Goal: Task Accomplishment & Management: Manage account settings

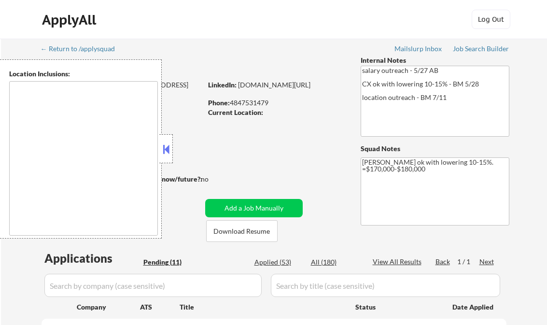
select select ""pending""
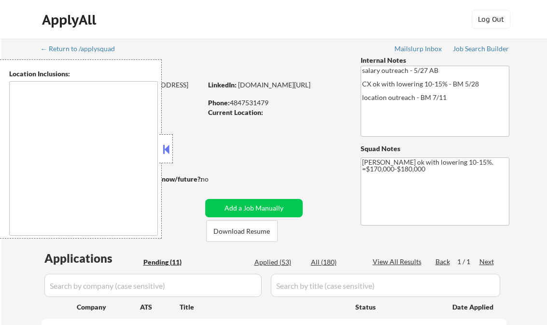
select select ""pending""
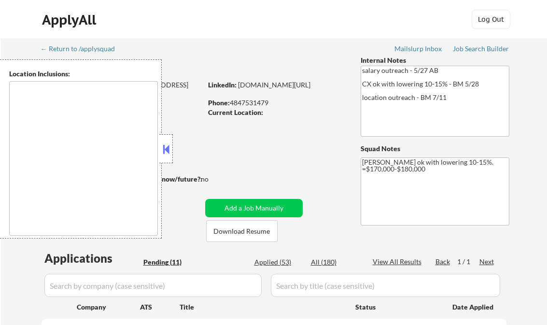
select select ""pending""
click at [482, 50] on div "Job Search Builder" at bounding box center [481, 48] width 57 height 7
click at [168, 146] on button at bounding box center [166, 149] width 11 height 14
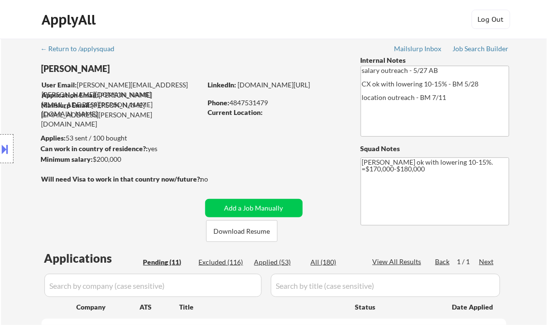
click at [8, 145] on button at bounding box center [5, 149] width 11 height 16
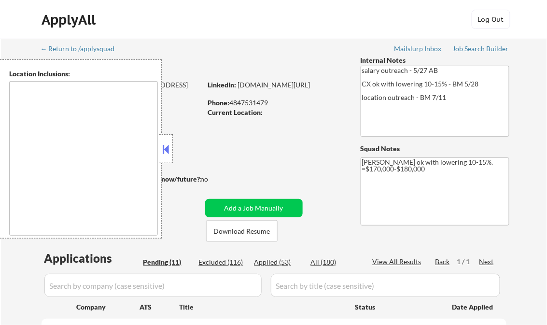
click at [168, 149] on button at bounding box center [166, 149] width 11 height 14
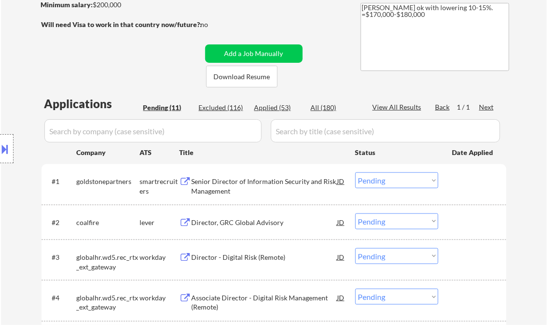
scroll to position [309, 0]
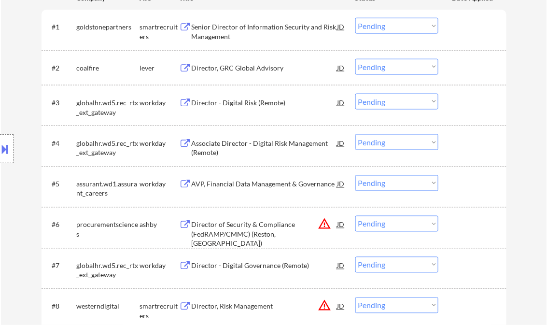
click at [225, 37] on div "Senior Director of Information Security and Risk Management" at bounding box center [265, 31] width 146 height 19
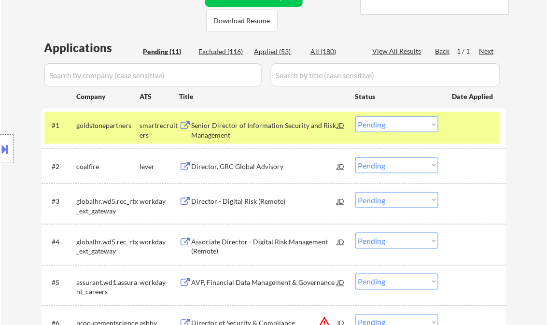
scroll to position [193, 0]
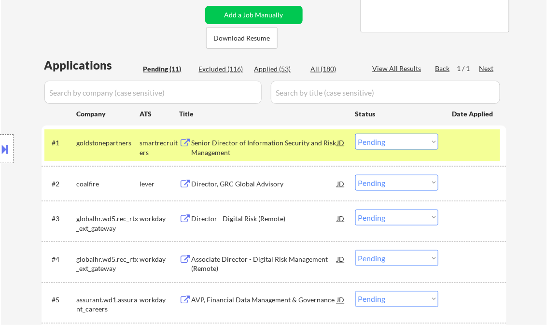
drag, startPoint x: 386, startPoint y: 142, endPoint x: 393, endPoint y: 151, distance: 12.0
click at [386, 142] on select "Choose an option... Pending Applied Excluded (Questions) Excluded (Expired) Exc…" at bounding box center [397, 142] width 83 height 16
click at [356, 134] on select "Choose an option... Pending Applied Excluded (Questions) Excluded (Expired) Exc…" at bounding box center [397, 142] width 83 height 16
click at [259, 186] on div "Director, GRC Global Advisory" at bounding box center [265, 184] width 146 height 10
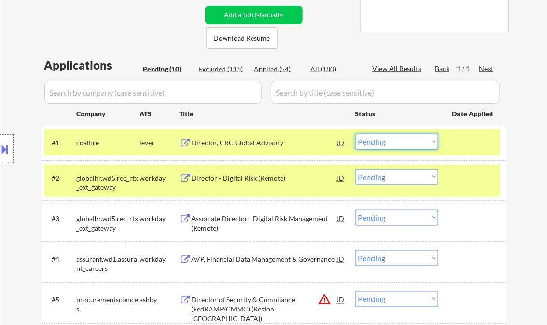
drag, startPoint x: 373, startPoint y: 143, endPoint x: 379, endPoint y: 148, distance: 8.9
click at [373, 143] on select "Choose an option... Pending Applied Excluded (Questions) Excluded (Expired) Exc…" at bounding box center [397, 142] width 83 height 16
click at [356, 134] on select "Choose an option... Pending Applied Excluded (Questions) Excluded (Expired) Exc…" at bounding box center [397, 142] width 83 height 16
select select ""pending""
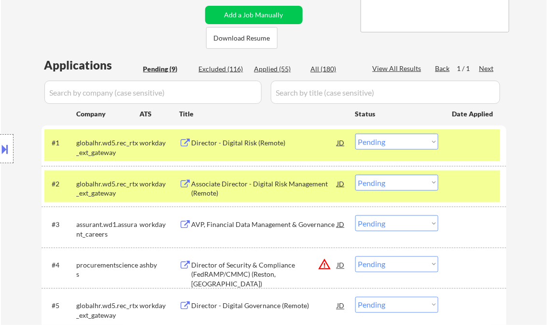
click at [263, 145] on div "Director - Digital Risk (Remote)" at bounding box center [265, 143] width 146 height 10
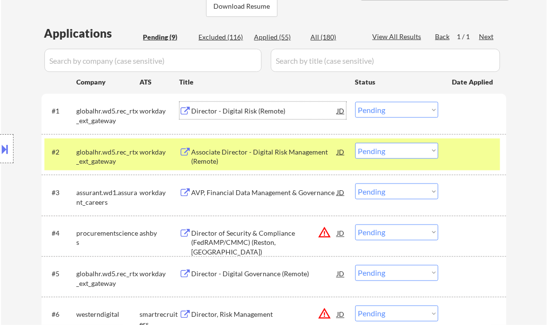
scroll to position [271, 0]
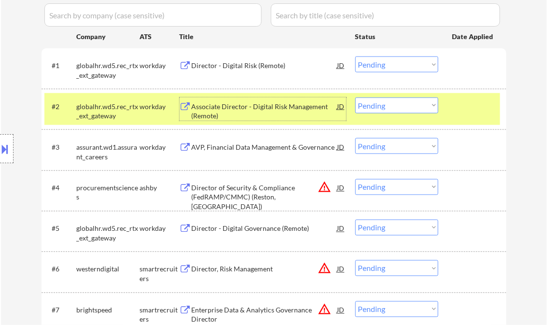
click at [253, 111] on div "Associate Director - Digital Risk Management (Remote)" at bounding box center [265, 111] width 146 height 19
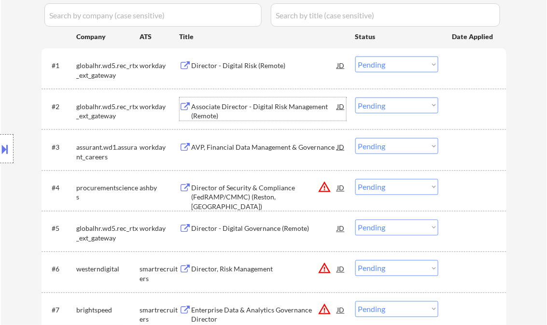
click at [237, 145] on div "AVP, Financial Data Management & Governance" at bounding box center [265, 148] width 146 height 10
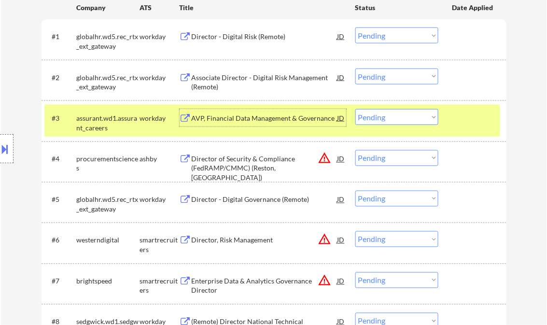
scroll to position [309, 0]
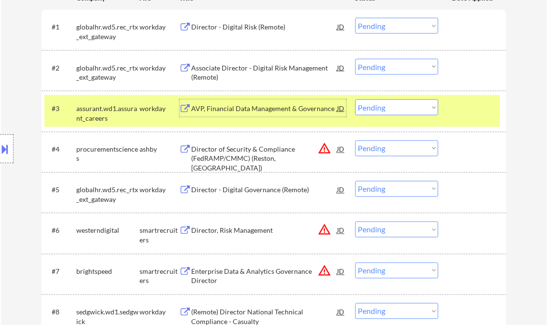
click at [264, 194] on div "Director - Digital Governance (Remote)" at bounding box center [265, 191] width 146 height 10
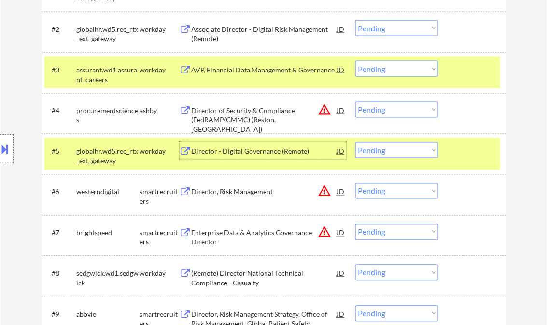
scroll to position [387, 0]
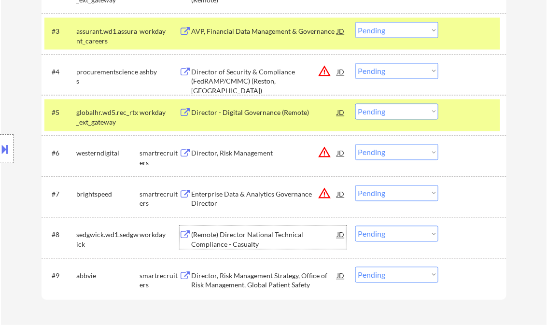
click at [251, 233] on div "(Remote) Director National Technical Compliance - Casualty" at bounding box center [265, 239] width 146 height 19
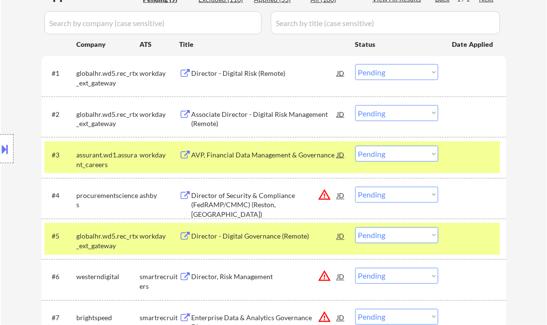
scroll to position [348, 0]
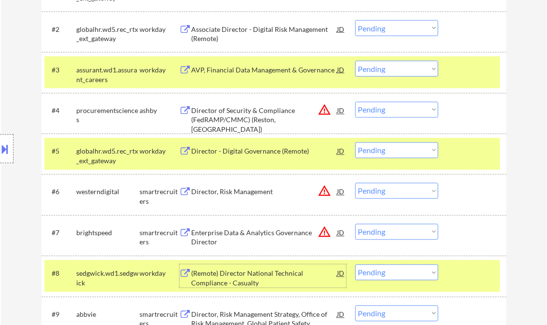
click at [233, 124] on div "Director of Security & Compliance (FedRAMP/CMMC) (Reston, VA)" at bounding box center [265, 120] width 146 height 29
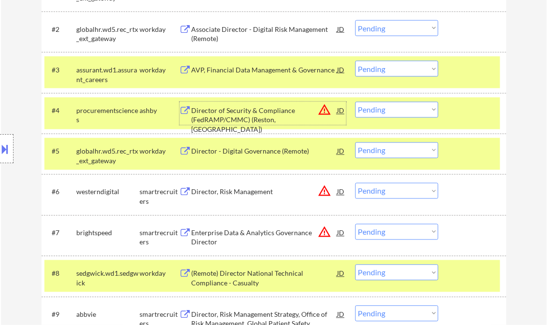
click at [459, 79] on div "#3 assurant.wd1.assurant_careers workday AVP, Financial Data Management & Gover…" at bounding box center [272, 73] width 456 height 32
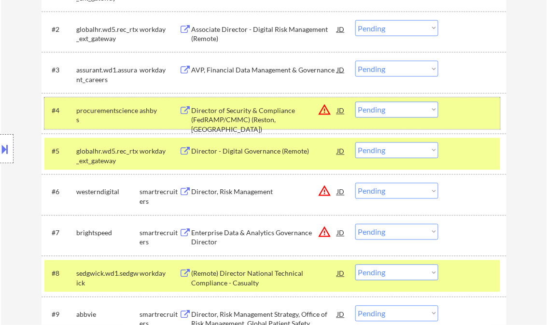
click at [463, 115] on div at bounding box center [474, 110] width 43 height 17
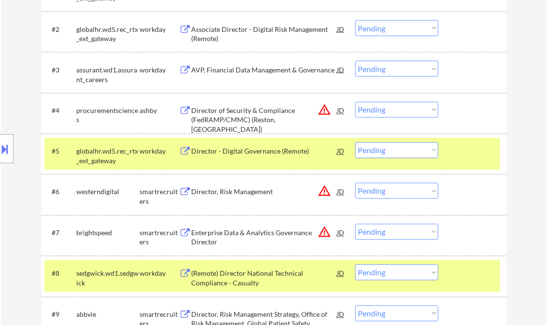
click at [473, 162] on div "#5 globalhr.wd5.rec_rtx_ext_gateway workday Director - Digital Governance (Remo…" at bounding box center [272, 154] width 456 height 32
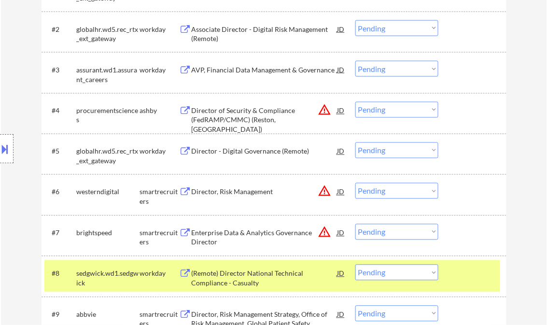
click at [474, 282] on div "#8 sedgwick.wd1.sedgwick workday (Remote) Director National Technical Complianc…" at bounding box center [272, 276] width 456 height 32
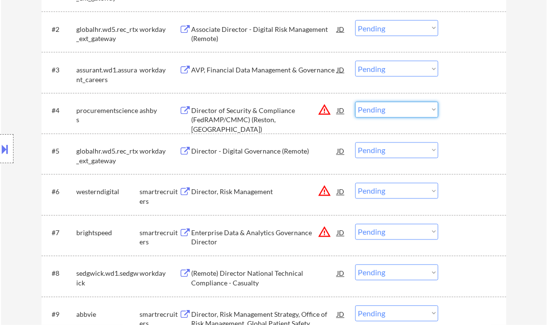
drag, startPoint x: 400, startPoint y: 110, endPoint x: 413, endPoint y: 119, distance: 16.1
click at [400, 110] on select "Choose an option... Pending Applied Excluded (Questions) Excluded (Expired) Exc…" at bounding box center [397, 110] width 83 height 16
click at [356, 102] on select "Choose an option... Pending Applied Excluded (Questions) Excluded (Expired) Exc…" at bounding box center [397, 110] width 83 height 16
select select ""pending""
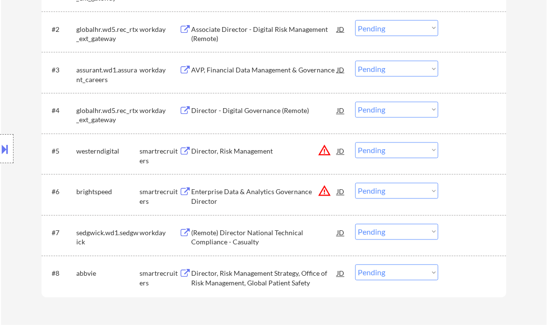
click at [248, 151] on div "Director, Risk Management" at bounding box center [265, 152] width 146 height 10
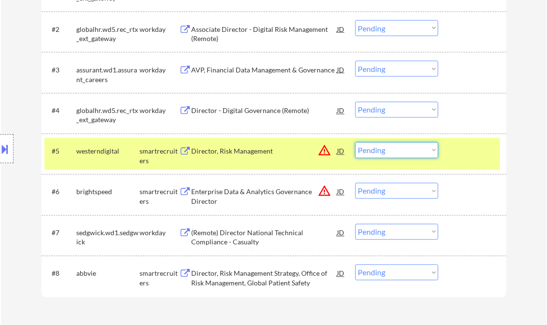
click at [375, 151] on select "Choose an option... Pending Applied Excluded (Questions) Excluded (Expired) Exc…" at bounding box center [397, 151] width 83 height 16
click at [356, 143] on select "Choose an option... Pending Applied Excluded (Questions) Excluded (Expired) Exc…" at bounding box center [397, 151] width 83 height 16
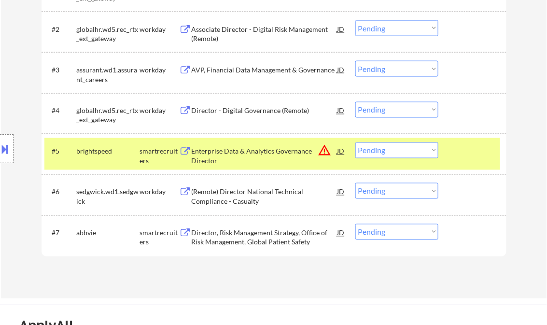
click at [238, 154] on div "Enterprise Data & Analytics Governance Director" at bounding box center [265, 156] width 146 height 19
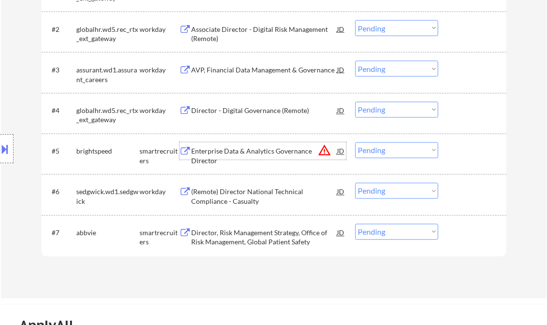
click at [396, 149] on select "Choose an option... Pending Applied Excluded (Questions) Excluded (Expired) Exc…" at bounding box center [397, 151] width 83 height 16
click at [356, 143] on select "Choose an option... Pending Applied Excluded (Questions) Excluded (Expired) Exc…" at bounding box center [397, 151] width 83 height 16
select select ""pending""
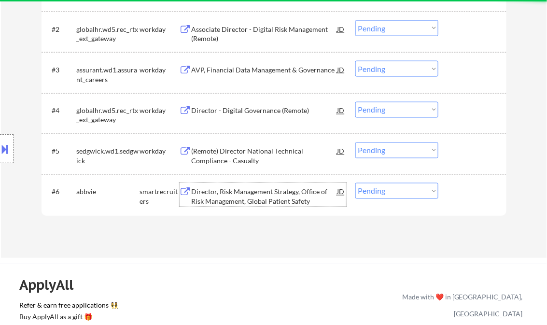
click at [224, 195] on div "Director, Risk Management Strategy, Office of Risk Management, Global Patient S…" at bounding box center [265, 196] width 146 height 19
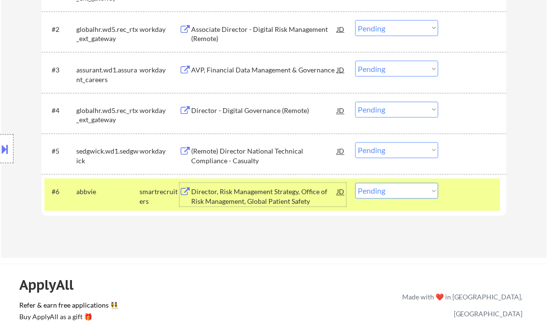
drag, startPoint x: 377, startPoint y: 193, endPoint x: 387, endPoint y: 198, distance: 10.2
click at [377, 193] on select "Choose an option... Pending Applied Excluded (Questions) Excluded (Expired) Exc…" at bounding box center [397, 191] width 83 height 16
select select ""excluded__bad_match_""
click at [356, 183] on select "Choose an option... Pending Applied Excluded (Questions) Excluded (Expired) Exc…" at bounding box center [397, 191] width 83 height 16
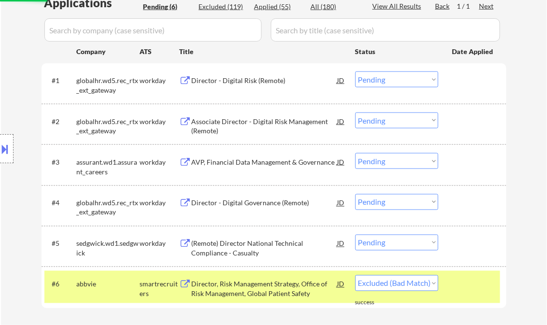
scroll to position [232, 0]
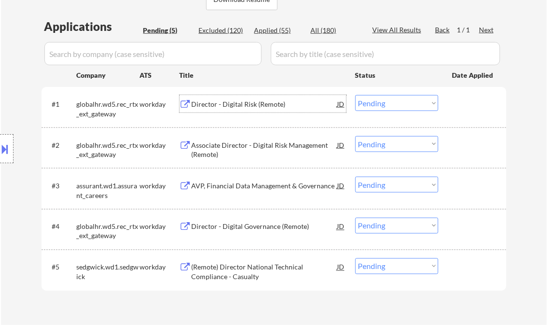
click at [253, 107] on div "Director - Digital Risk (Remote)" at bounding box center [265, 105] width 146 height 10
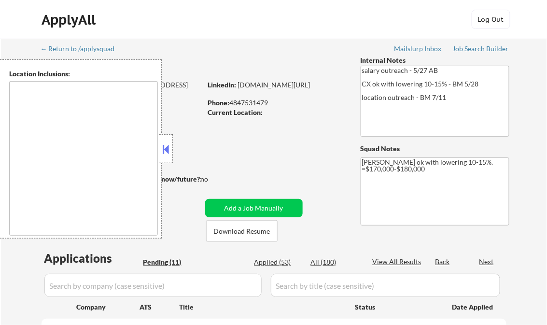
select select ""pending""
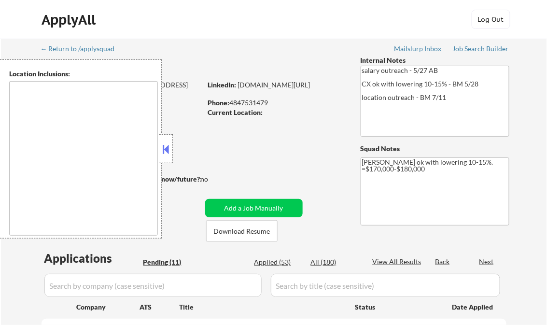
select select ""pending""
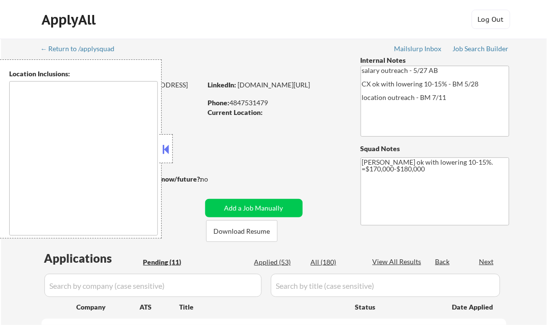
select select ""pending""
drag, startPoint x: 165, startPoint y: 143, endPoint x: 186, endPoint y: 134, distance: 23.0
click at [165, 143] on button at bounding box center [166, 149] width 11 height 14
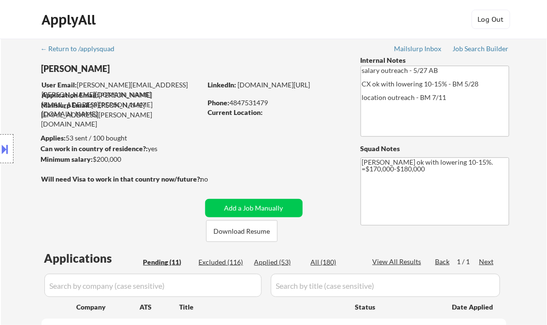
click at [269, 258] on div "Applied (53)" at bounding box center [279, 263] width 48 height 10
click at [271, 264] on div "Applied (53)" at bounding box center [279, 263] width 48 height 10
select select ""applied""
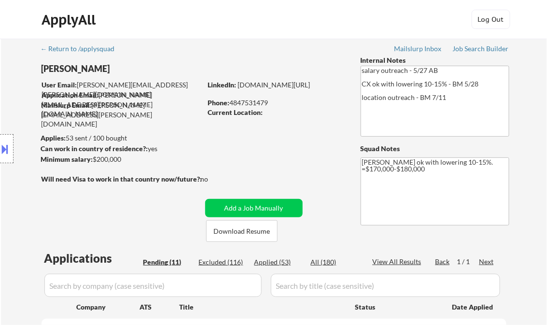
select select ""applied""
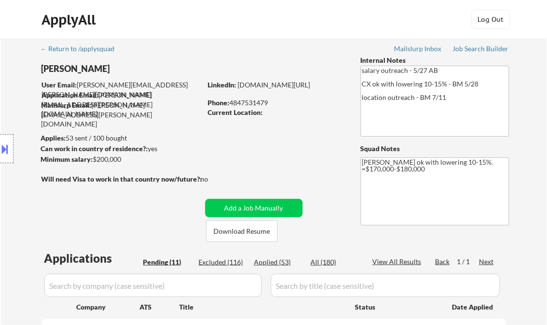
select select ""applied""
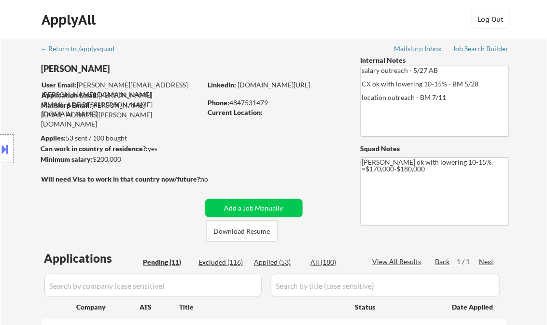
select select ""applied""
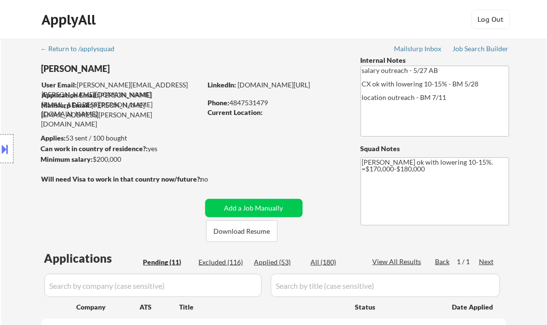
select select ""applied""
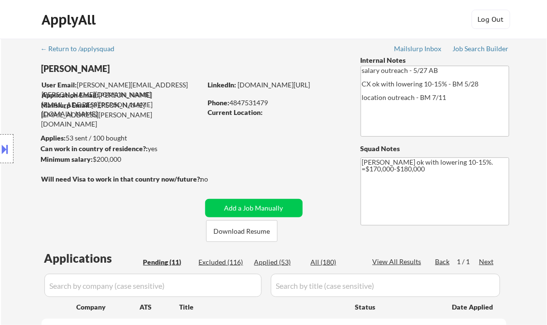
select select ""applied""
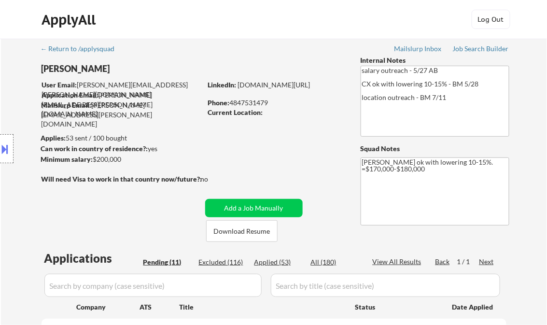
select select ""applied""
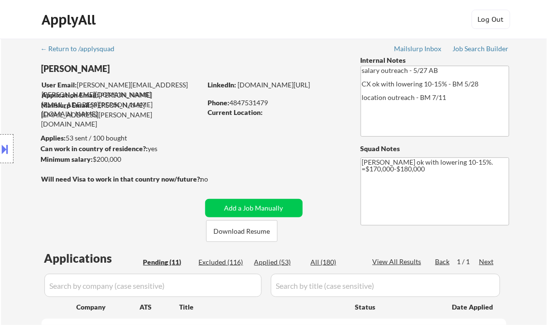
select select ""applied""
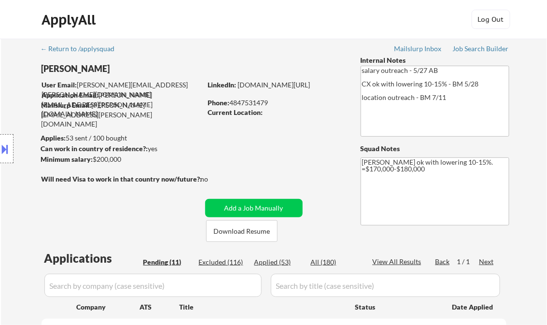
select select ""applied""
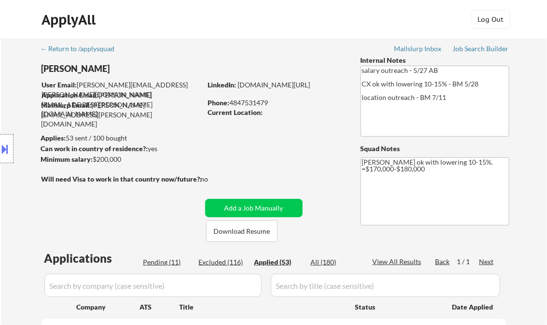
select select ""applied""
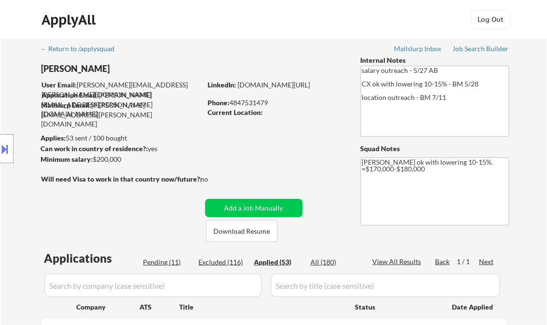
select select ""applied""
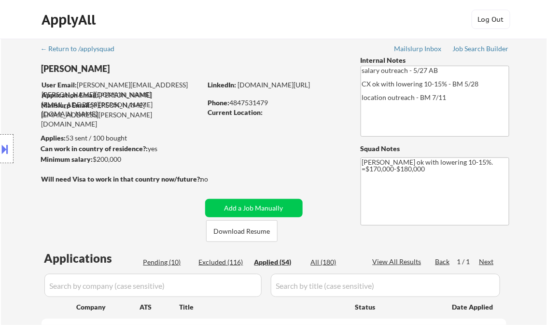
select select ""applied""
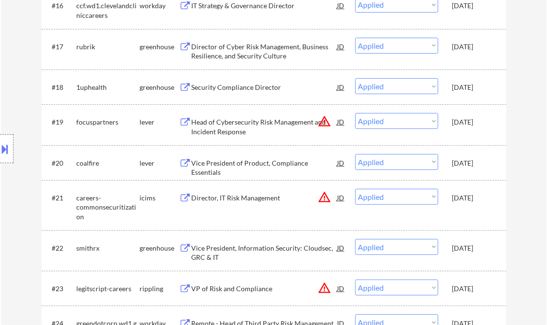
select select ""applied""
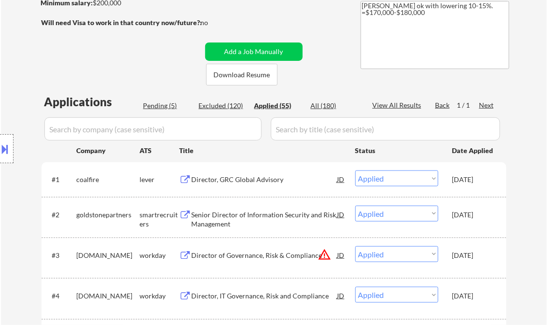
scroll to position [193, 0]
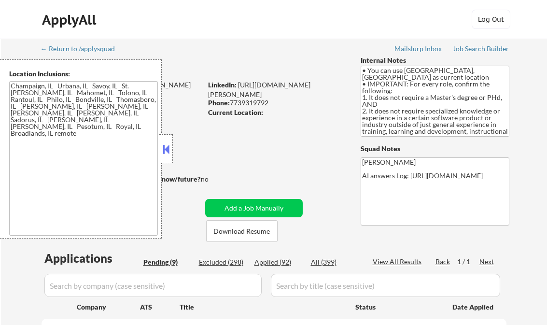
select select ""pending""
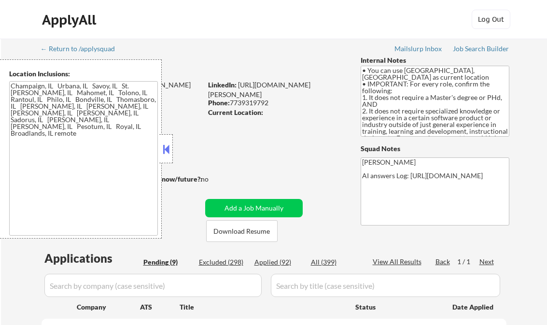
select select ""pending""
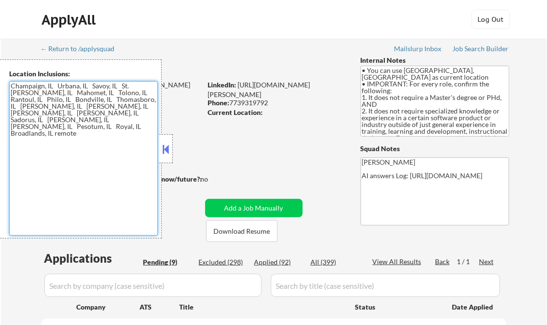
drag, startPoint x: 42, startPoint y: 126, endPoint x: 9, endPoint y: 98, distance: 43.5
click at [9, 98] on div "Location Inclusions: [GEOGRAPHIC_DATA], [GEOGRAPHIC_DATA] [GEOGRAPHIC_DATA], IL…" at bounding box center [81, 148] width 162 height 179
click at [58, 138] on textarea "Champaign, IL Urbana, IL Savoy, IL St. [PERSON_NAME], IL Mahomet, IL Tolono, IL…" at bounding box center [83, 158] width 149 height 155
drag, startPoint x: 152, startPoint y: 115, endPoint x: 6, endPoint y: 88, distance: 148.7
click at [6, 88] on div "Location Inclusions: [GEOGRAPHIC_DATA], [GEOGRAPHIC_DATA] [GEOGRAPHIC_DATA], IL…" at bounding box center [81, 148] width 162 height 179
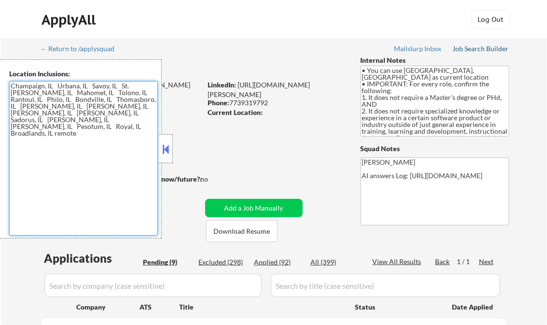
click at [488, 47] on div "Job Search Builder" at bounding box center [481, 48] width 57 height 7
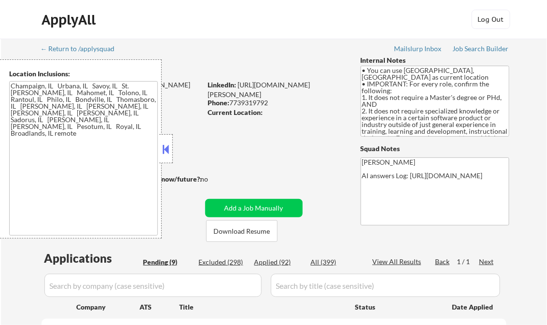
click at [162, 145] on button at bounding box center [166, 149] width 11 height 14
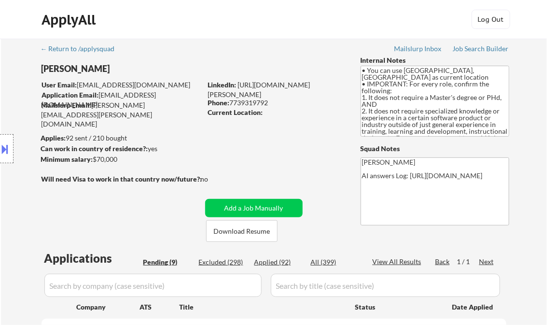
click at [5, 149] on button at bounding box center [5, 149] width 11 height 16
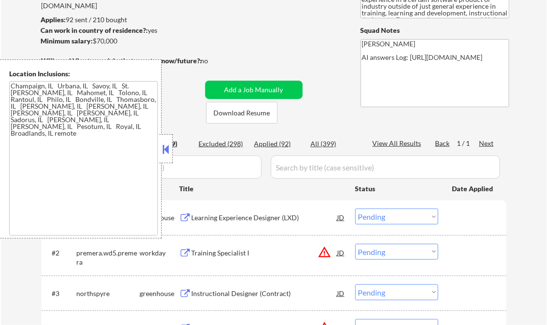
scroll to position [155, 0]
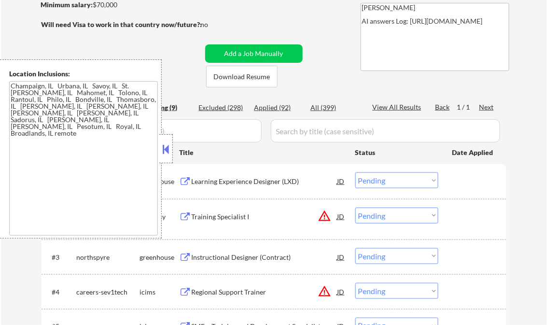
drag, startPoint x: 169, startPoint y: 150, endPoint x: 179, endPoint y: 146, distance: 10.2
click at [169, 150] on button at bounding box center [166, 149] width 11 height 14
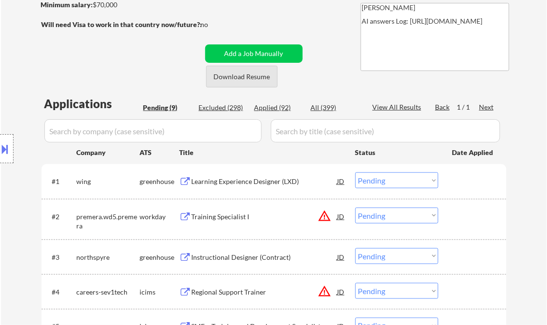
scroll to position [232, 0]
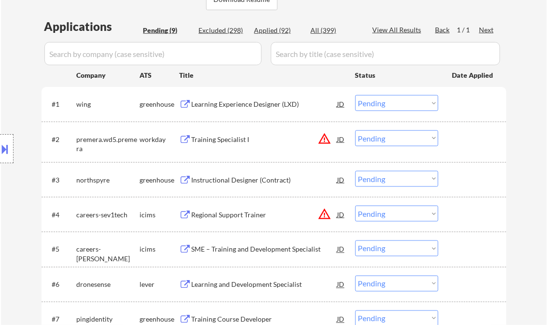
click at [232, 99] on div "Learning Experience Designer (LXD)" at bounding box center [265, 103] width 146 height 17
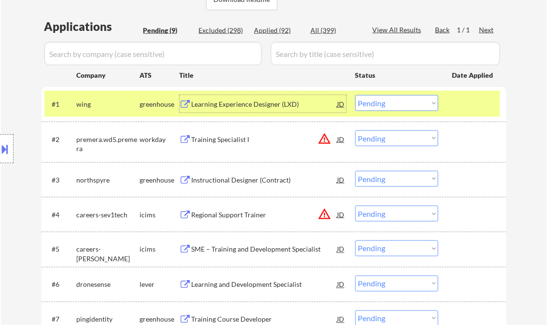
click at [241, 100] on div "Learning Experience Designer (LXD)" at bounding box center [265, 105] width 146 height 10
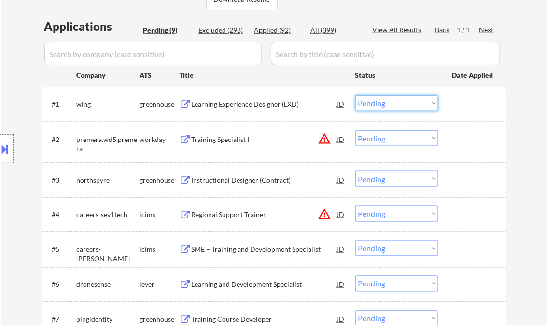
drag, startPoint x: 388, startPoint y: 107, endPoint x: 394, endPoint y: 112, distance: 7.9
click at [388, 107] on select "Choose an option... Pending Applied Excluded (Questions) Excluded (Expired) Exc…" at bounding box center [397, 103] width 83 height 16
click at [356, 95] on select "Choose an option... Pending Applied Excluded (Questions) Excluded (Expired) Exc…" at bounding box center [397, 103] width 83 height 16
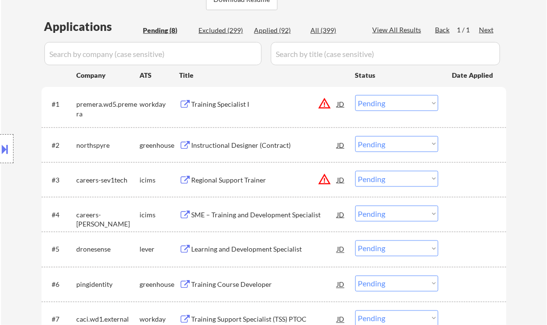
click at [229, 104] on div "Training Specialist I" at bounding box center [265, 105] width 146 height 10
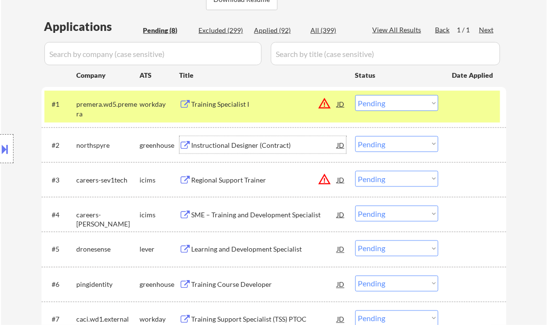
click at [255, 144] on div "Instructional Designer (Contract)" at bounding box center [265, 146] width 146 height 10
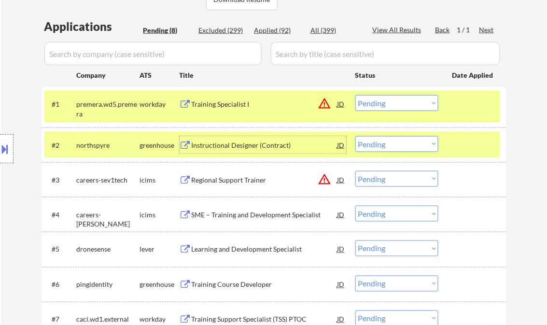
click at [476, 151] on div at bounding box center [474, 144] width 43 height 17
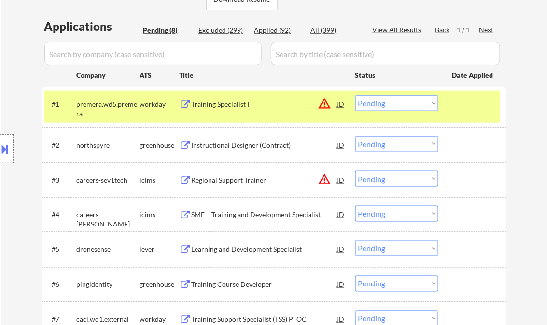
drag, startPoint x: 423, startPoint y: 104, endPoint x: 428, endPoint y: 111, distance: 8.7
click at [423, 104] on select "Choose an option... Pending Applied Excluded (Questions) Excluded (Expired) Exc…" at bounding box center [397, 103] width 83 height 16
click at [356, 95] on select "Choose an option... Pending Applied Excluded (Questions) Excluded (Expired) Exc…" at bounding box center [397, 103] width 83 height 16
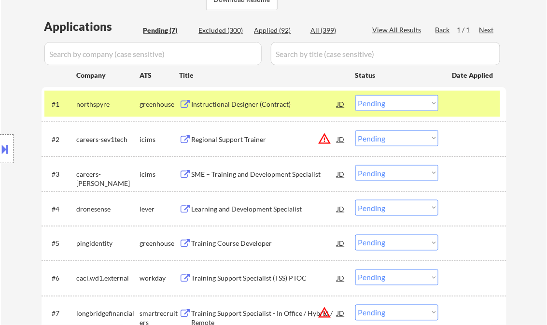
click at [407, 107] on select "Choose an option... Pending Applied Excluded (Questions) Excluded (Expired) Exc…" at bounding box center [397, 103] width 83 height 16
click at [356, 95] on select "Choose an option... Pending Applied Excluded (Questions) Excluded (Expired) Exc…" at bounding box center [397, 103] width 83 height 16
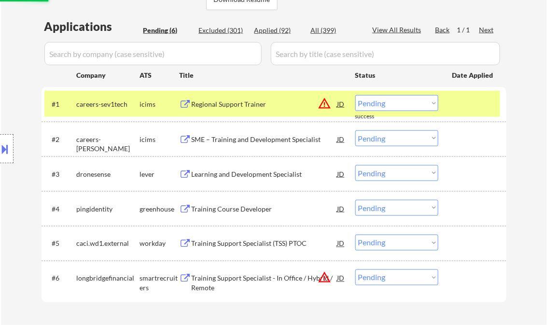
click at [231, 106] on div "Regional Support Trainer" at bounding box center [265, 105] width 146 height 10
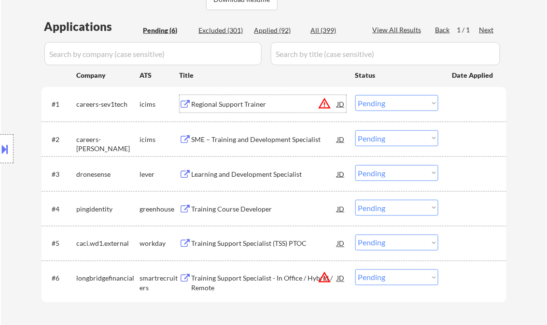
drag, startPoint x: 387, startPoint y: 105, endPoint x: 398, endPoint y: 111, distance: 13.0
click at [387, 105] on select "Choose an option... Pending Applied Excluded (Questions) Excluded (Expired) Exc…" at bounding box center [397, 103] width 83 height 16
click at [356, 95] on select "Choose an option... Pending Applied Excluded (Questions) Excluded (Expired) Exc…" at bounding box center [397, 103] width 83 height 16
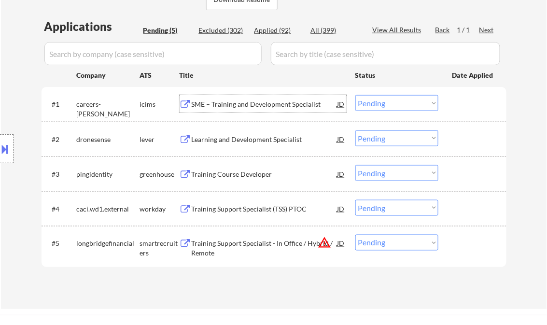
click at [253, 105] on div "SME – Training and Development Specialist" at bounding box center [265, 105] width 146 height 10
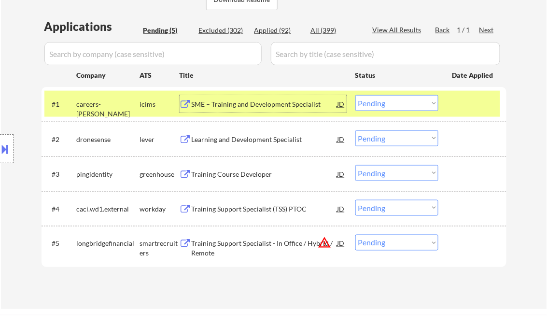
click at [377, 104] on select "Choose an option... Pending Applied Excluded (Questions) Excluded (Expired) Exc…" at bounding box center [397, 103] width 83 height 16
click at [356, 95] on select "Choose an option... Pending Applied Excluded (Questions) Excluded (Expired) Exc…" at bounding box center [397, 103] width 83 height 16
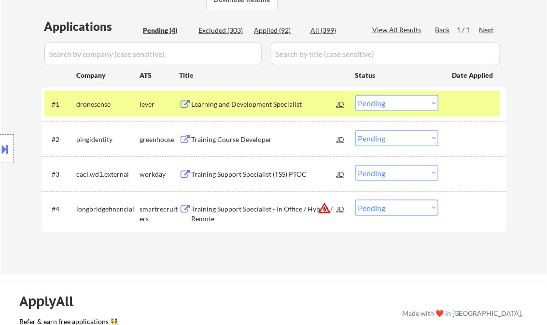
click at [235, 108] on div "Learning and Development Specialist" at bounding box center [265, 105] width 146 height 10
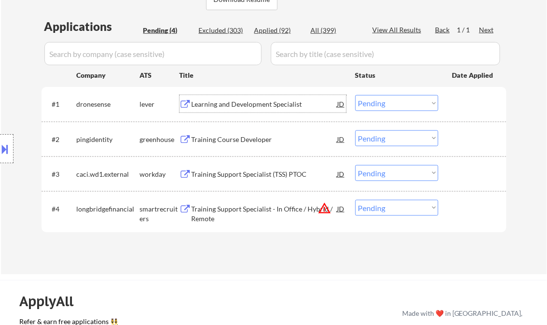
drag, startPoint x: 394, startPoint y: 106, endPoint x: 402, endPoint y: 111, distance: 9.5
click at [394, 106] on select "Choose an option... Pending Applied Excluded (Questions) Excluded (Expired) Exc…" at bounding box center [397, 103] width 83 height 16
click at [356, 95] on select "Choose an option... Pending Applied Excluded (Questions) Excluded (Expired) Exc…" at bounding box center [397, 103] width 83 height 16
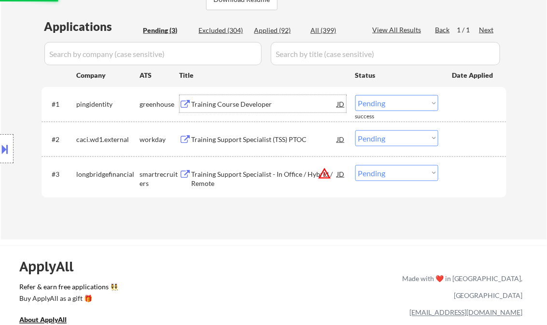
click at [239, 105] on div "Training Course Developer" at bounding box center [265, 105] width 146 height 10
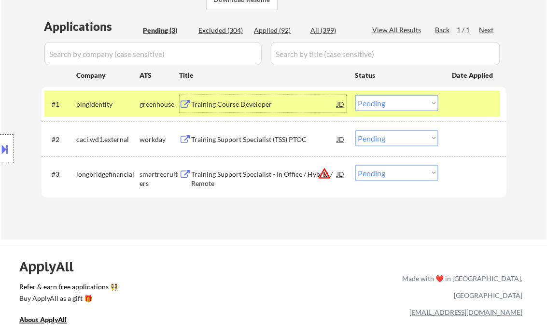
click at [388, 102] on select "Choose an option... Pending Applied Excluded (Questions) Excluded (Expired) Exc…" at bounding box center [397, 103] width 83 height 16
click at [356, 95] on select "Choose an option... Pending Applied Excluded (Questions) Excluded (Expired) Exc…" at bounding box center [397, 103] width 83 height 16
click at [258, 140] on div "Training Support Specialist (TSS) PTOC" at bounding box center [265, 140] width 146 height 10
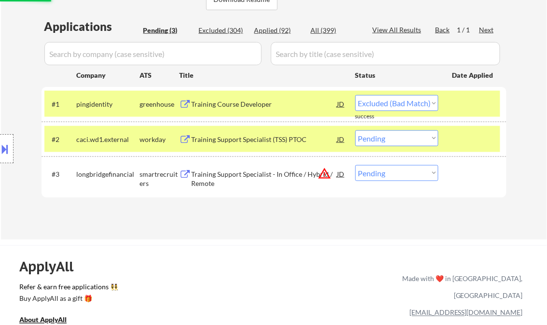
select select ""pending""
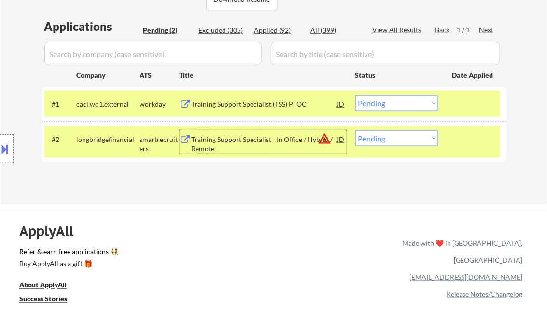
click at [245, 103] on div "Training Support Specialist (TSS) PTOC" at bounding box center [265, 105] width 146 height 10
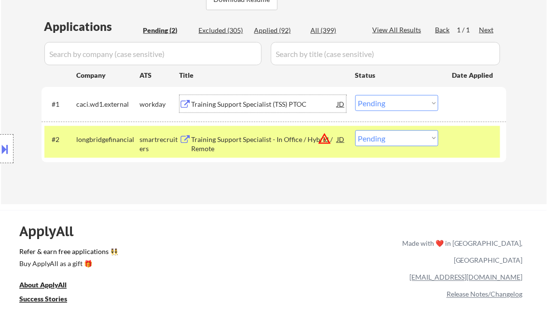
click at [253, 139] on div "Training Support Specialist - In Office / Hybrid / Remote" at bounding box center [265, 144] width 146 height 19
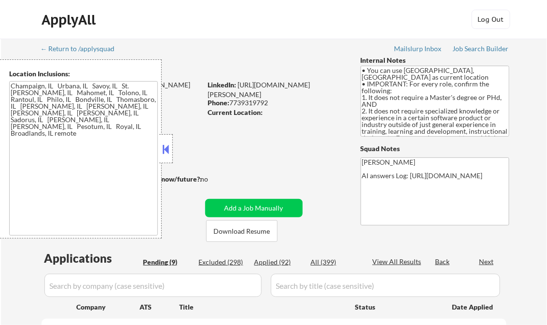
select select ""pending""
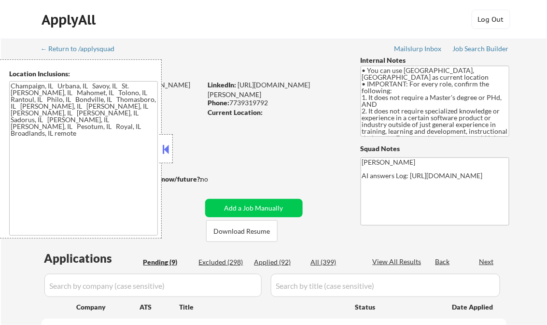
select select ""pending""
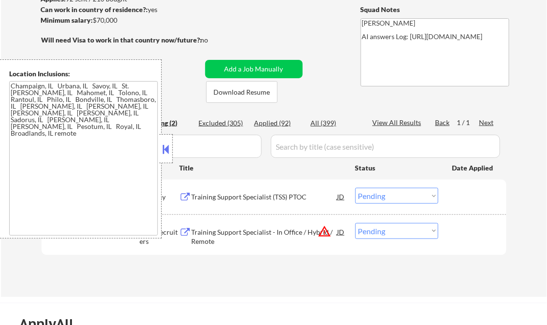
scroll to position [155, 0]
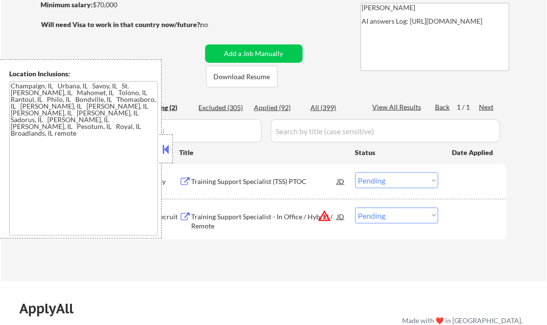
click at [277, 112] on div "Applied (92)" at bounding box center [279, 108] width 48 height 10
select select ""applied""
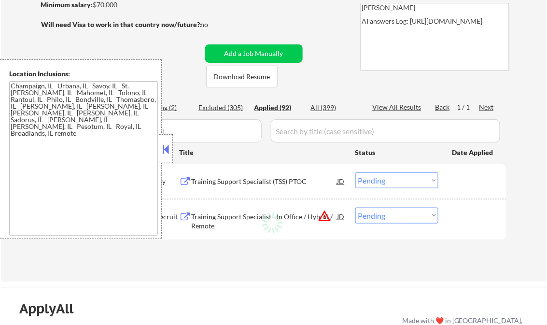
select select ""applied""
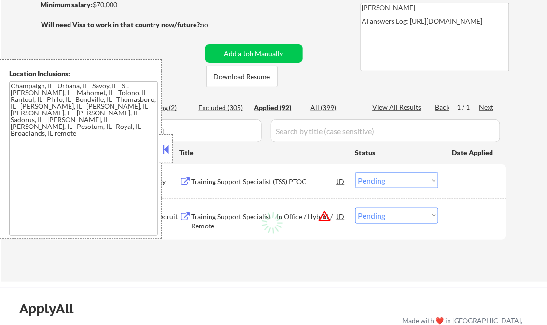
select select ""applied""
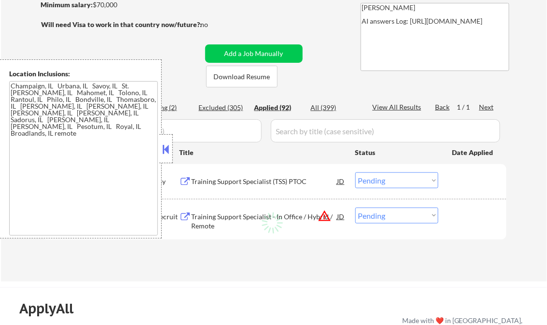
select select ""applied""
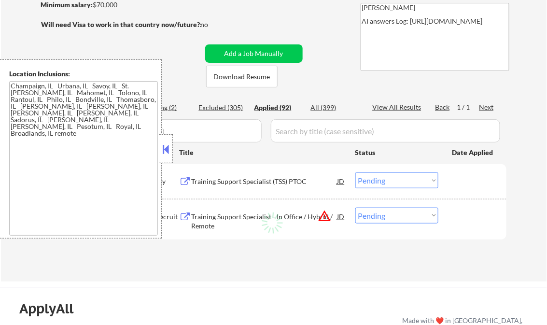
select select ""applied""
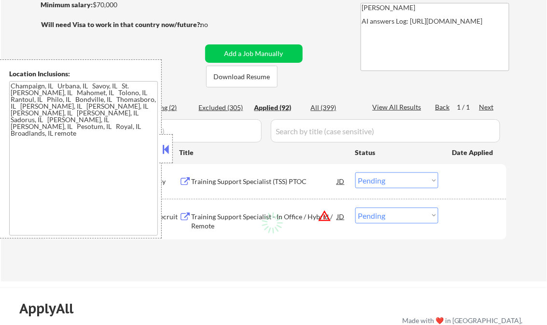
select select ""applied""
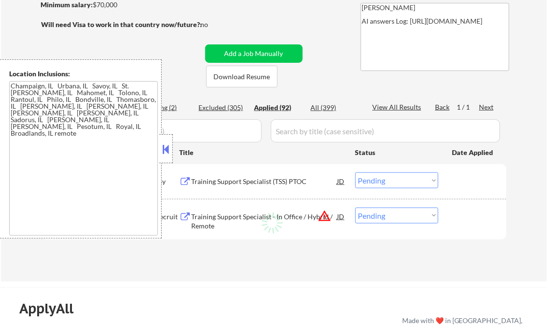
select select ""applied""
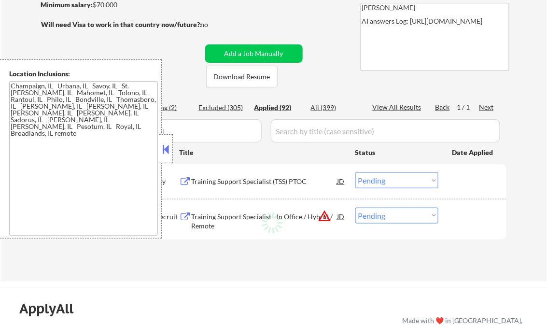
select select ""applied""
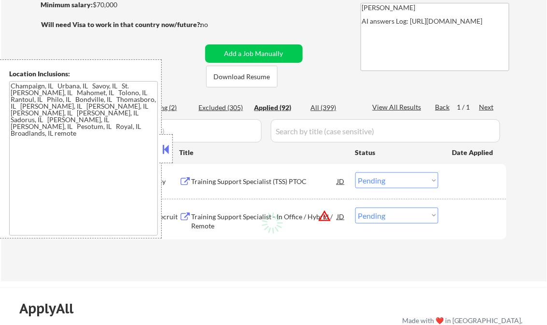
select select ""applied""
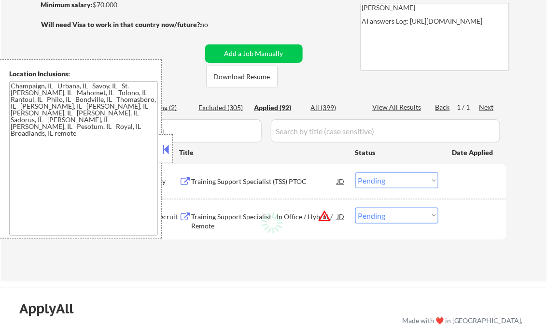
select select ""applied""
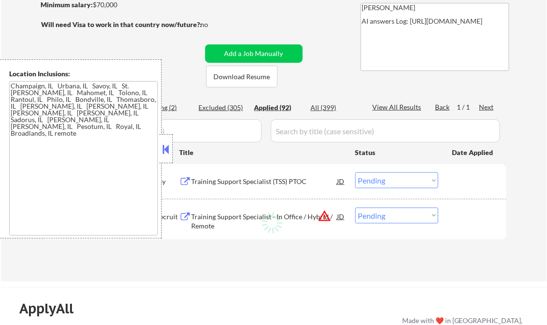
select select ""applied""
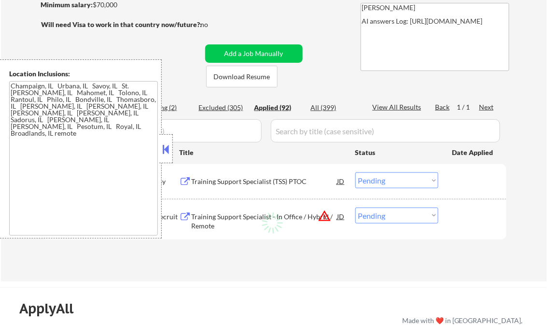
select select ""applied""
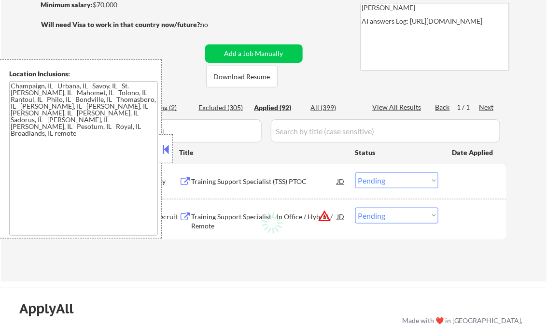
select select ""applied""
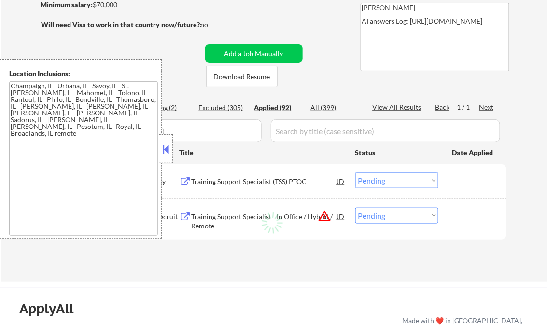
select select ""applied""
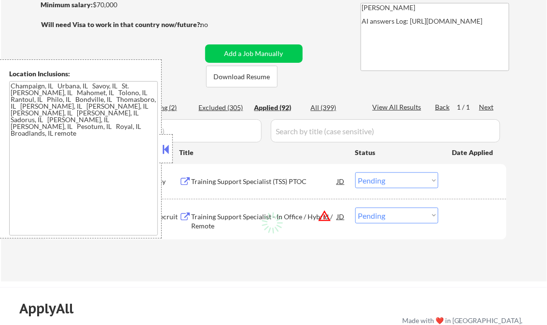
select select ""applied""
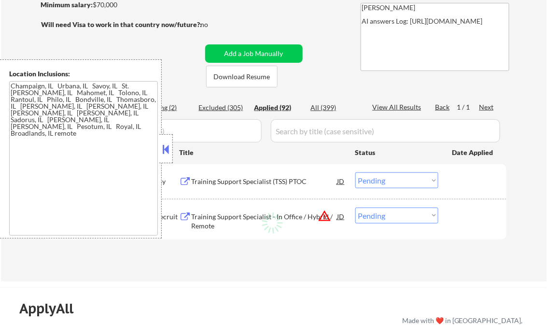
select select ""applied""
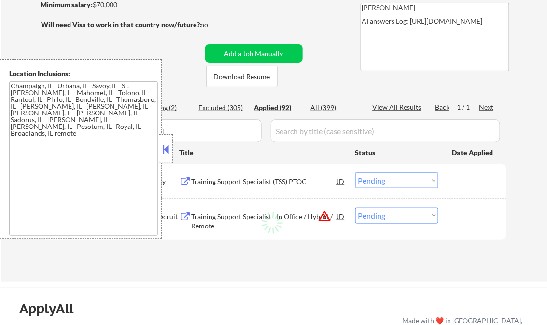
select select ""applied""
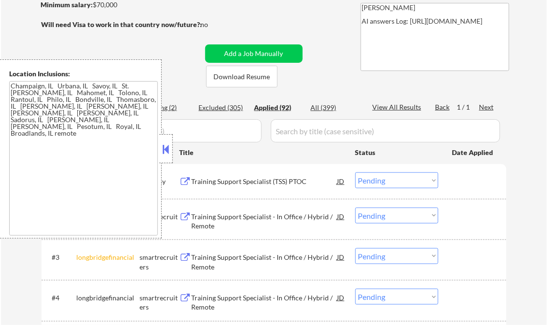
select select ""applied""
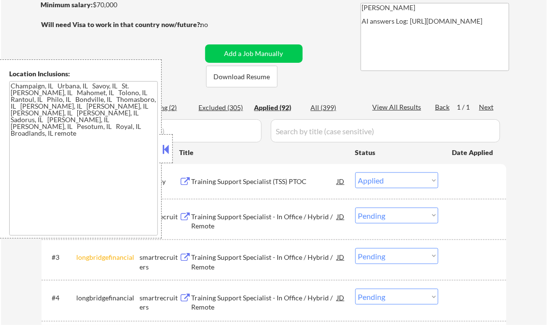
select select ""applied""
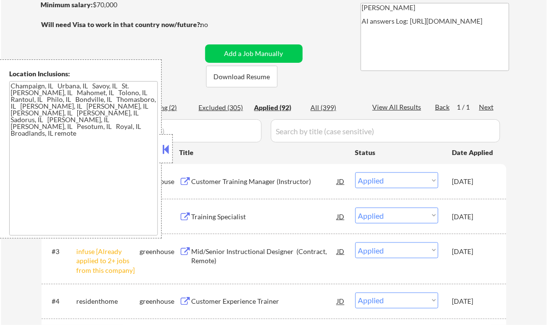
select select ""applied""
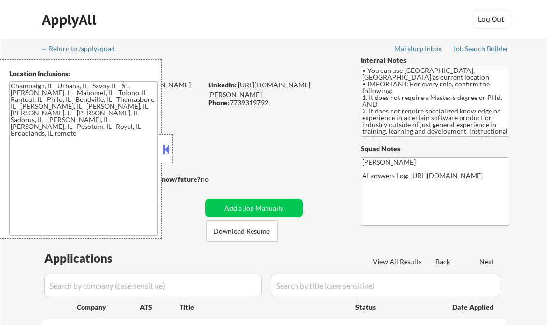
scroll to position [155, 0]
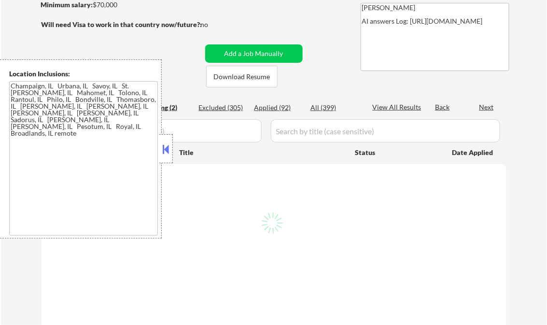
select select ""pending""
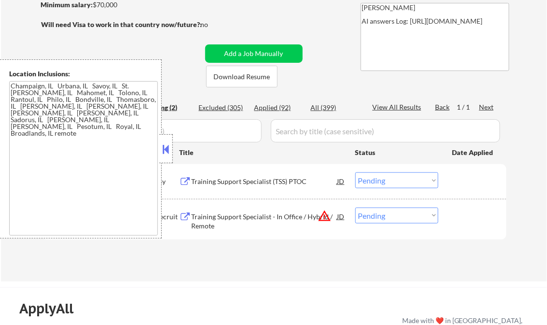
click at [161, 148] on button at bounding box center [166, 149] width 11 height 14
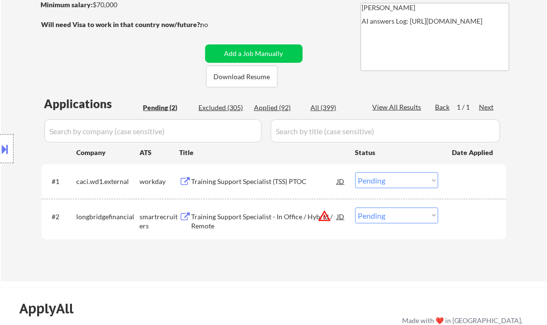
click at [321, 216] on button "warning_amber" at bounding box center [325, 216] width 14 height 14
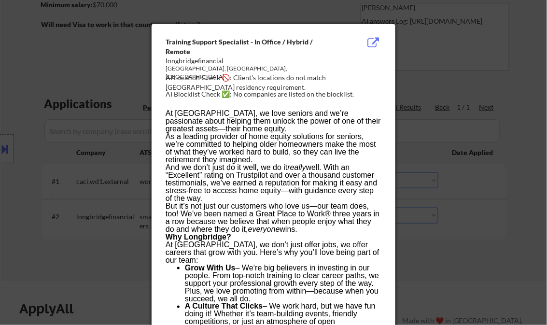
click at [470, 83] on div at bounding box center [273, 162] width 547 height 325
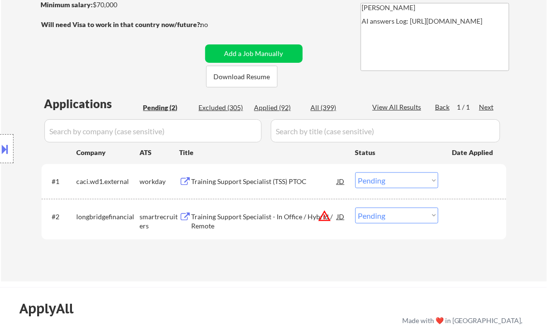
click at [394, 215] on select "Choose an option... Pending Applied Excluded (Questions) Excluded (Expired) Exc…" at bounding box center [397, 216] width 83 height 16
select select ""applied""
click at [356, 208] on select "Choose an option... Pending Applied Excluded (Questions) Excluded (Expired) Exc…" at bounding box center [397, 216] width 83 height 16
click at [320, 79] on div "← Return to /applysquad Mailslurp Inbox Job Search Builder [PERSON_NAME] User E…" at bounding box center [274, 79] width 482 height 390
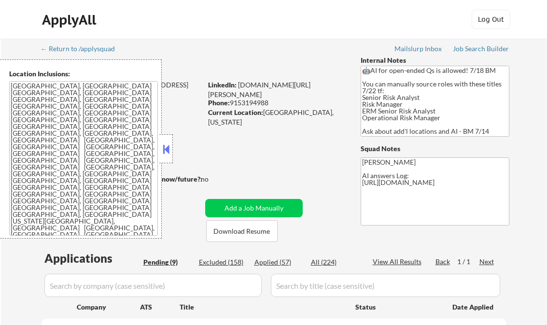
select select ""pending""
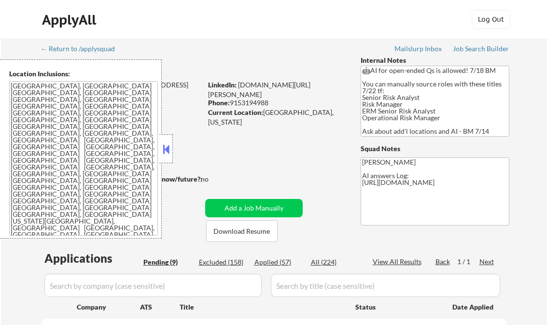
select select ""pending""
click at [168, 143] on button at bounding box center [166, 149] width 11 height 14
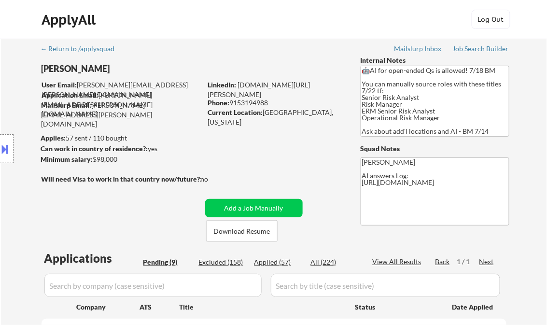
drag, startPoint x: 146, startPoint y: 5, endPoint x: 233, endPoint y: 16, distance: 87.6
click at [233, 16] on div "ApplyAll Log Out" at bounding box center [273, 22] width 483 height 24
click at [7, 144] on button at bounding box center [5, 149] width 11 height 16
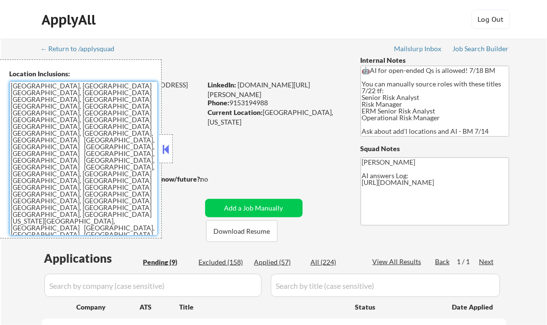
drag, startPoint x: 138, startPoint y: 172, endPoint x: 5, endPoint y: 80, distance: 161.5
click at [5, 80] on div "Location Inclusions: Richmond, VA Henrico, VA Mechanicsville, VA Glen Allen, VA…" at bounding box center [81, 148] width 162 height 179
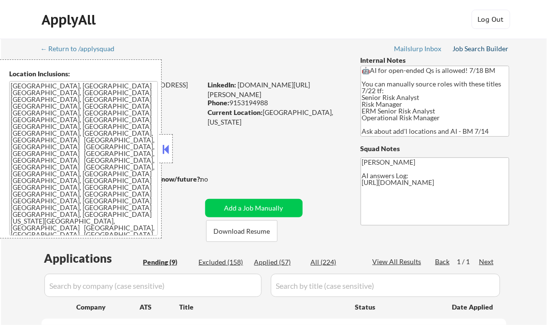
click at [473, 48] on div "Job Search Builder" at bounding box center [481, 48] width 57 height 7
click at [168, 146] on button at bounding box center [166, 149] width 11 height 14
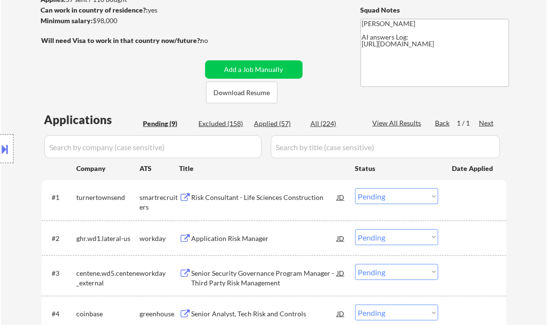
scroll to position [155, 0]
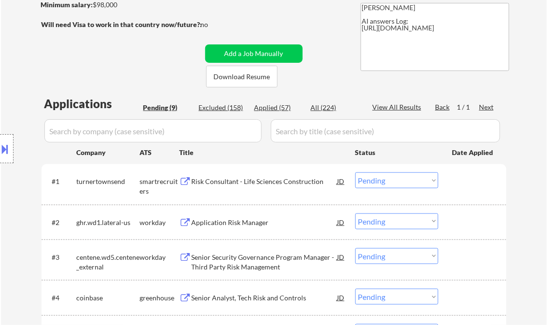
click at [244, 181] on div "Risk Consultant - Life Sciences Construction" at bounding box center [265, 182] width 146 height 10
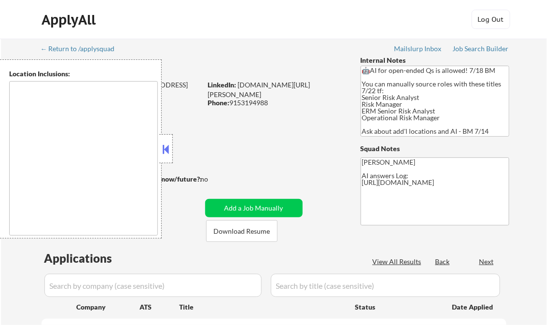
type textarea "[GEOGRAPHIC_DATA], [GEOGRAPHIC_DATA] [GEOGRAPHIC_DATA], [GEOGRAPHIC_DATA] [GEOG…"
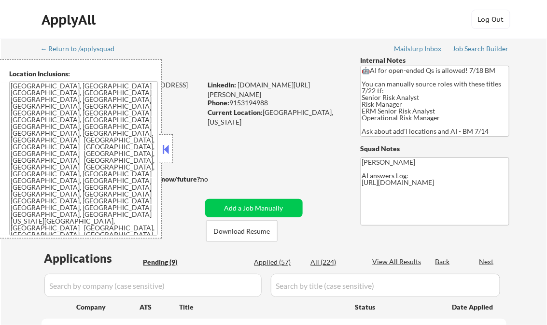
select select ""pending""
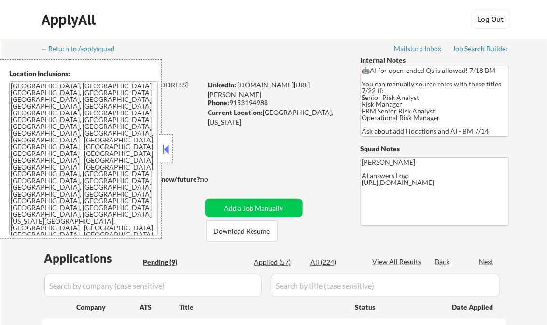
select select ""pending""
